Goal: Task Accomplishment & Management: Manage account settings

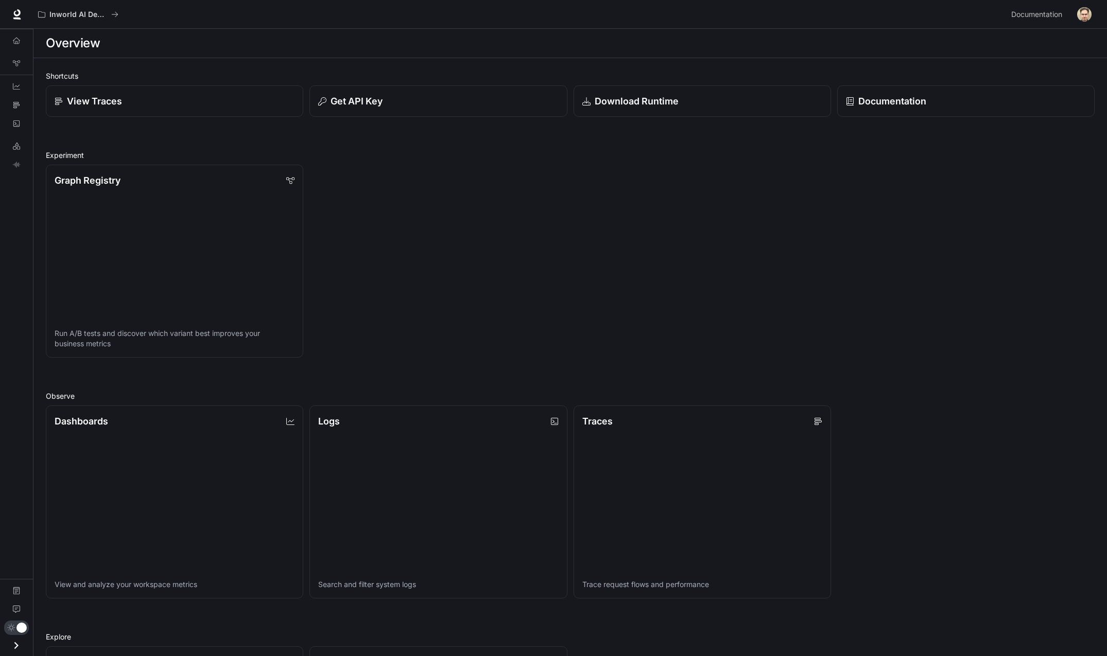
click at [1087, 19] on img "button" at bounding box center [1084, 14] width 14 height 14
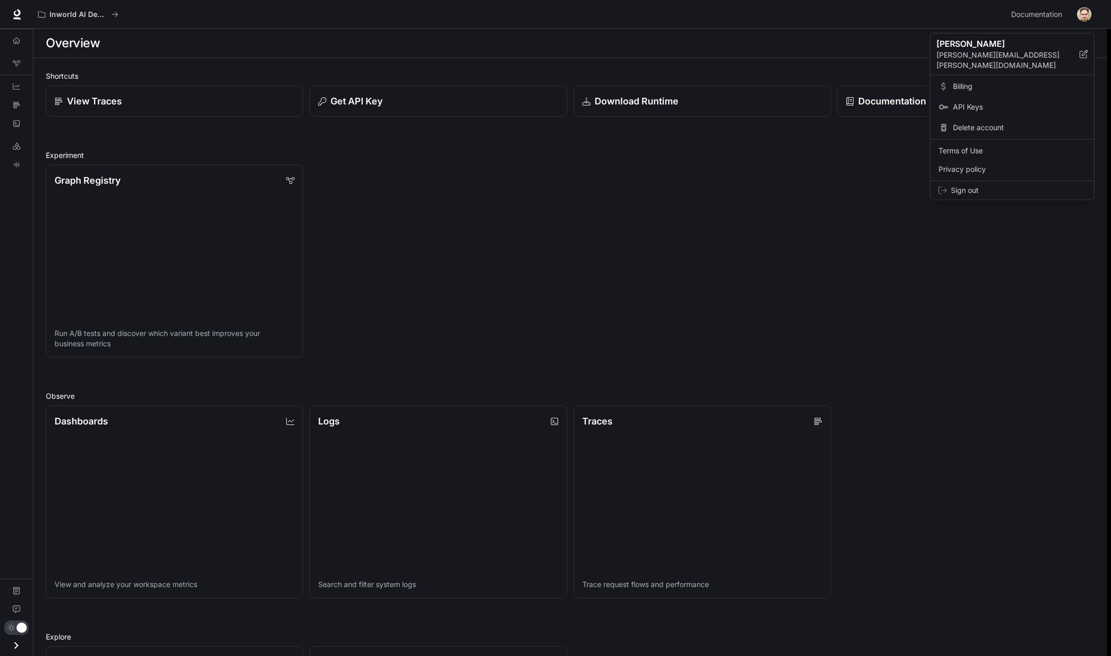
click at [997, 81] on span "Billing" at bounding box center [1019, 86] width 133 height 10
